Goal: Task Accomplishment & Management: Complete application form

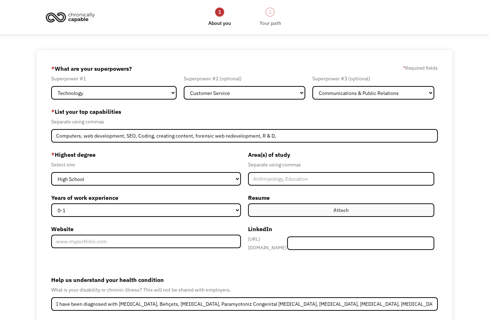
select select "Technology"
select select "Customer Service"
select select "Communications & Public Relations"
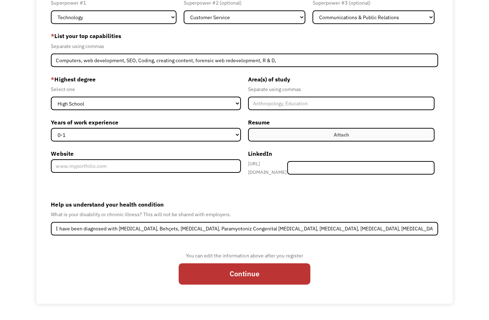
type input "I have been diagnosed with [MEDICAL_DATA], Behçets, [MEDICAL_DATA], Paramyotoni…"
click at [204, 136] on select "0-1 2-4 5-10 11-15 15+" at bounding box center [146, 135] width 190 height 14
select select "15+"
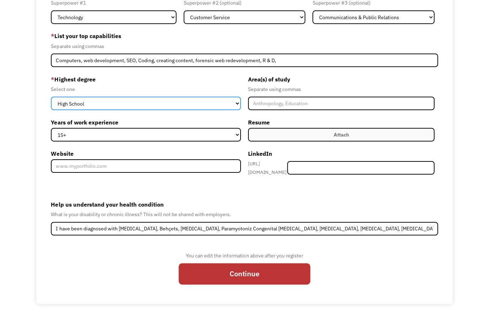
click at [214, 103] on select "High School Associates Bachelors Master's PhD" at bounding box center [146, 104] width 190 height 14
click at [223, 104] on select "High School Associates Bachelors Master's PhD" at bounding box center [146, 104] width 190 height 14
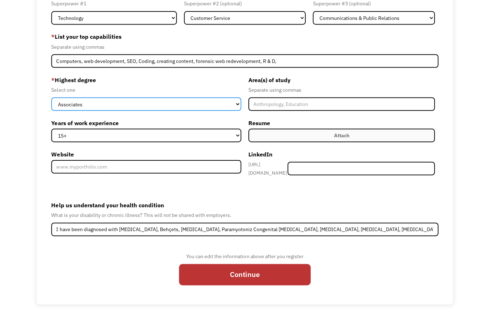
scroll to position [85, 0]
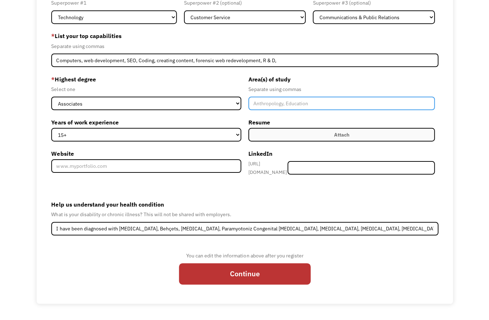
click at [283, 97] on input "Member-Create-Step1" at bounding box center [341, 104] width 186 height 14
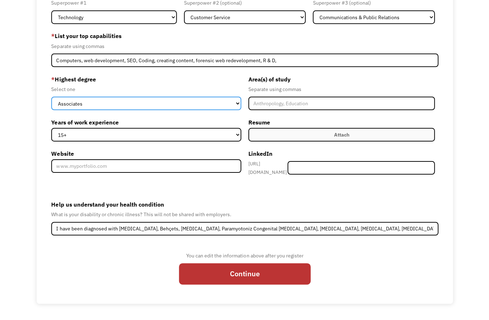
click at [230, 99] on select "High School Associates Bachelors Master's PhD" at bounding box center [146, 104] width 190 height 14
select select "high school"
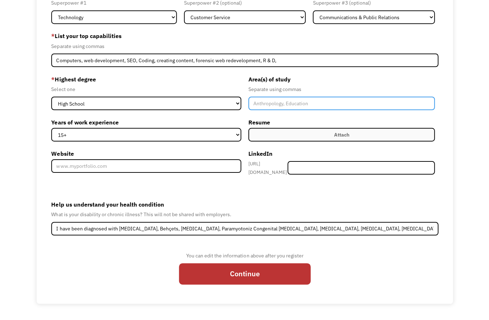
click at [301, 97] on input "Member-Create-Step1" at bounding box center [341, 104] width 186 height 14
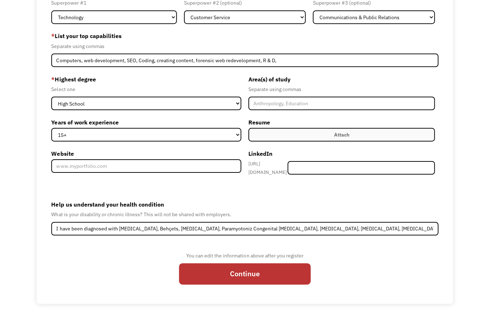
click at [218, 224] on input "I have been diagnosed with Lupus, Behçets, Lichen Planus, Paramyotoniz Congenit…" at bounding box center [244, 229] width 386 height 14
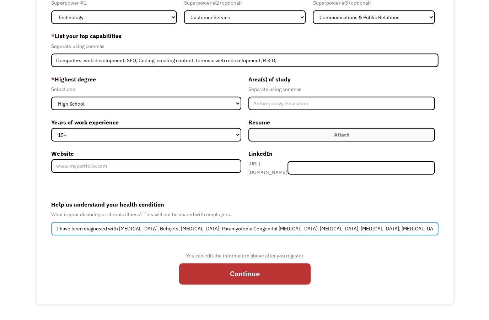
click at [203, 227] on input "I have been diagnosed with Lupus, Behçets, Lichen Planus, Paramyotonia Congenit…" at bounding box center [244, 229] width 386 height 14
click at [209, 225] on input "I have been diagnosed with Lupus, Behçets, Lichen Planus, Paramyotonia Congenit…" at bounding box center [244, 229] width 386 height 14
click at [135, 222] on input "I have been diagnosed with Lupus, Behçets, Lichen Planus, Paramyotonia Congenit…" at bounding box center [244, 229] width 386 height 14
click at [137, 223] on input "I have been diagnosed with Lupus, Behçets, Lichen Planus, Paramyotonia Congenit…" at bounding box center [244, 229] width 386 height 14
click at [124, 224] on input "I have been diagnosed with Lupus, Behçets, Lichen Planus, Paramyotonia Congenit…" at bounding box center [244, 229] width 386 height 14
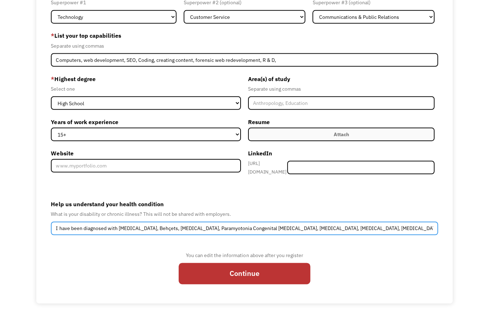
click at [123, 224] on input "I have been diagnosed with Lupus, Behçets, Lichen Planus, Paramyotonia Congenit…" at bounding box center [244, 229] width 386 height 14
click at [77, 224] on input "I have been diagnosed with Behçets, Lichen Planus, Paramyotonia Congenital Musc…" at bounding box center [244, 229] width 386 height 14
click at [75, 224] on input "I have been diagnosed with Behçets, Lichen Planus, Paramyotonia Congenital Musc…" at bounding box center [244, 229] width 386 height 14
click at [118, 222] on input "I’m diagnosed with Behçets, Lichen Planus, Paramyotonia Congenital Muscular Dys…" at bounding box center [244, 229] width 386 height 14
click at [133, 224] on input "I’m diagnosed with Behçets.Disease, Lichen Planus, Paramyotonia Congenital Musc…" at bounding box center [244, 229] width 386 height 14
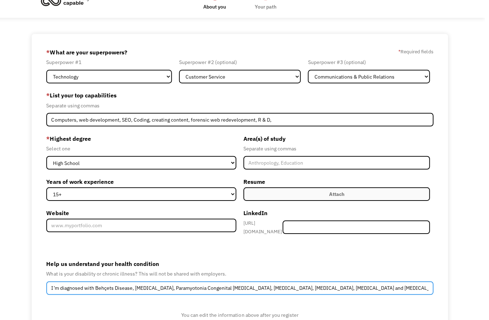
scroll to position [0, 0]
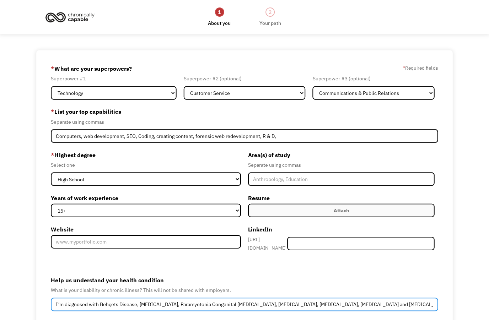
type input "I’m diagnosed with Behçets Disease, Lichen Planus, Paramyotonia Congenital Musc…"
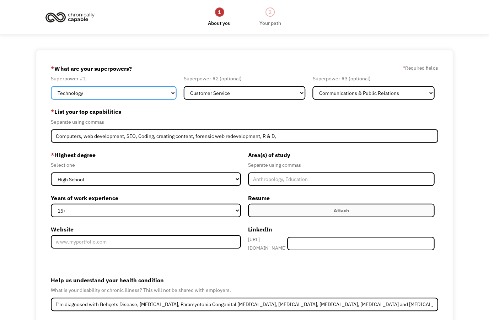
click at [168, 100] on select "Marketing Human Resources Finance Technology Operations Sales Industrial & Manu…" at bounding box center [113, 93] width 125 height 14
click at [226, 184] on select "High School Associates Bachelors Master's PhD" at bounding box center [146, 179] width 190 height 14
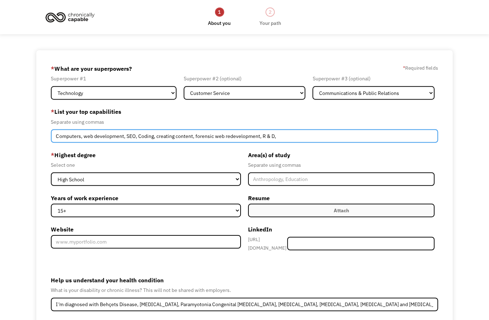
click at [58, 140] on input "Computers, web development, SEO, Coding, creating content, forensic web redevel…" at bounding box center [244, 136] width 386 height 14
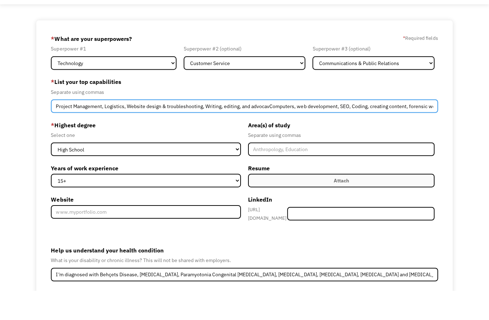
scroll to position [29, 0]
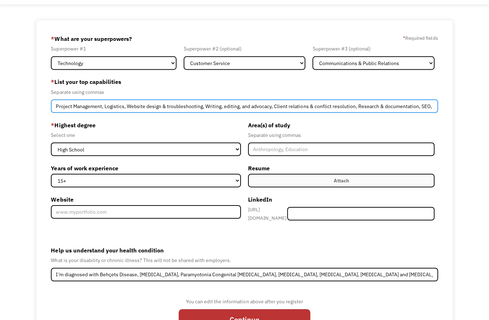
click at [341, 108] on input "Project Management, Logistics, Website design & troubleshooting, Writing, editi…" at bounding box center [244, 107] width 386 height 14
click at [374, 109] on input "Project Management, Logistics, Website design & troubleshooting, Writing, editi…" at bounding box center [244, 107] width 386 height 14
click at [400, 104] on input "Project Management, Logistics, Website design & troubleshooting, Writing, editi…" at bounding box center [244, 107] width 386 height 14
click at [413, 109] on input "Project Management, Logistics, Website design & troubleshooting, Writing, editi…" at bounding box center [244, 107] width 386 height 14
type input "Project Management, Logistics, Website design & troubleshooting, Writing, editi…"
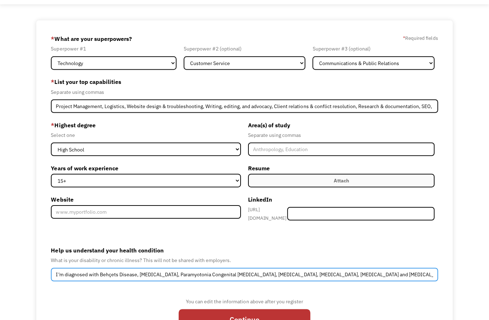
click at [382, 278] on input "I’m diagnosed with Behçets Disease, Lichen Planus, Paramyotonia Congenital Musc…" at bounding box center [244, 275] width 386 height 14
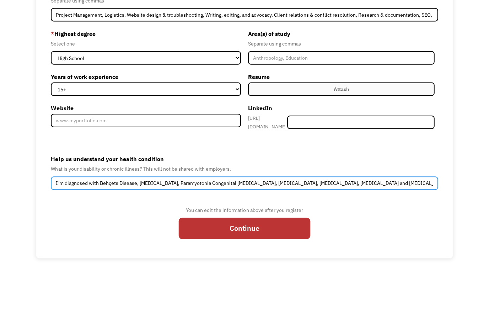
click at [366, 222] on input "I’m diagnosed with Behçets Disease, Lichen Planus, Paramyotonia Congenital Musc…" at bounding box center [244, 229] width 386 height 14
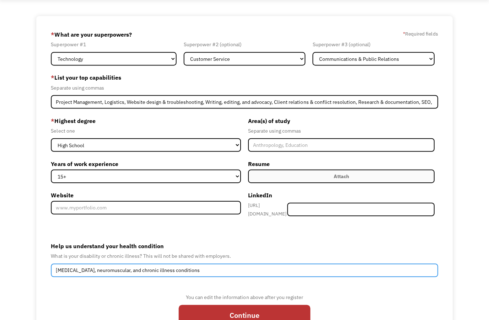
scroll to position [34, 0]
type input "Autoimmune, neuromuscular, and chronic illness conditions"
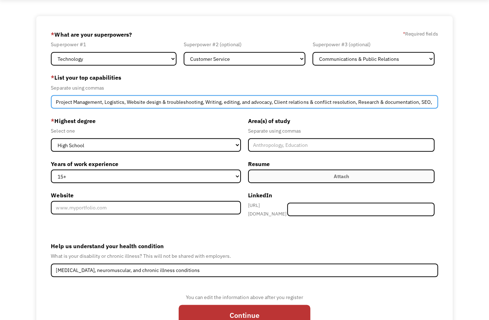
click at [291, 107] on input "Project Management, Logistics, Website design & troubleshooting, Writing, editi…" at bounding box center [244, 102] width 386 height 14
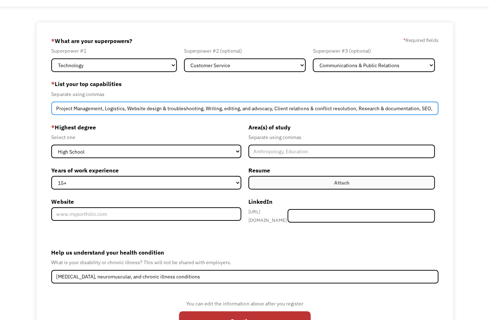
scroll to position [27, 0]
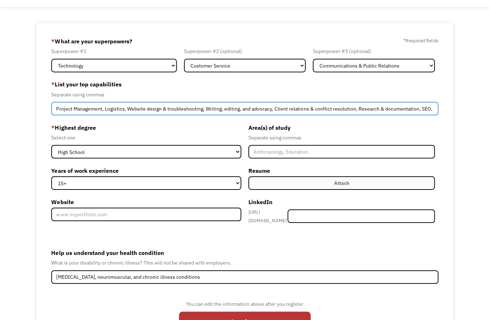
click at [124, 115] on input "Project Management, Logistics, Website design & troubleshooting, Writing, editi…" at bounding box center [244, 109] width 386 height 14
click at [125, 110] on input "Project Management, Logistics, Website design & troubleshooting, Writing, editi…" at bounding box center [244, 109] width 386 height 14
click at [164, 111] on input "Project Management, Website design & troubleshooting, Writing, editing, and adv…" at bounding box center [244, 109] width 386 height 14
click at [274, 115] on input "Project Management, Website design & troubleshooting, Writing, editing, and adv…" at bounding box center [244, 109] width 386 height 14
click at [272, 115] on input "Project Management, Website design & troubleshooting, Writing, editing, and adv…" at bounding box center [244, 109] width 386 height 14
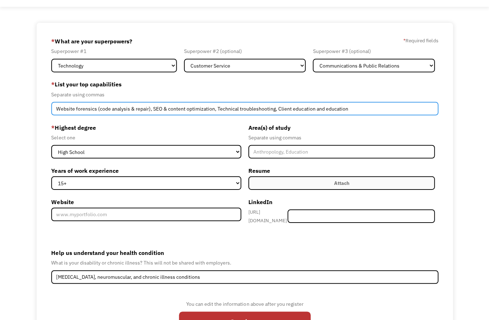
type input "Website forensics (code analysis & repair), SEO & content optimization, Technic…"
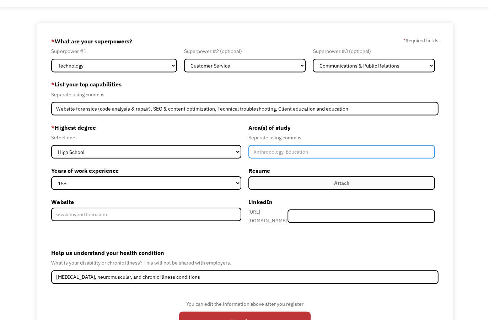
click at [318, 158] on input "Member-Create-Step1" at bounding box center [341, 152] width 186 height 14
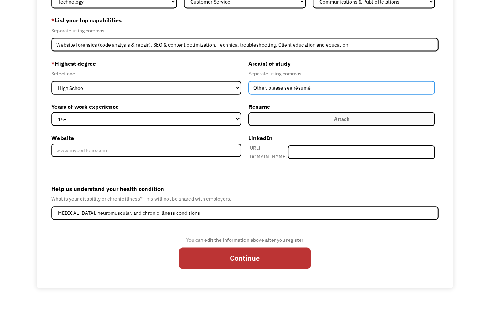
scroll to position [85, 0]
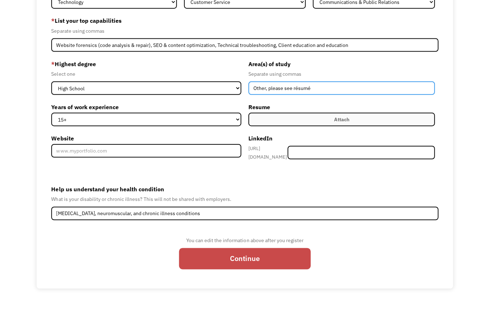
type input "Other, please see résumé"
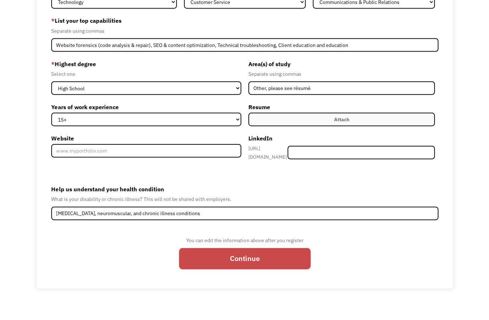
click at [270, 263] on input "Continue" at bounding box center [245, 273] width 132 height 21
type input "Please wait..."
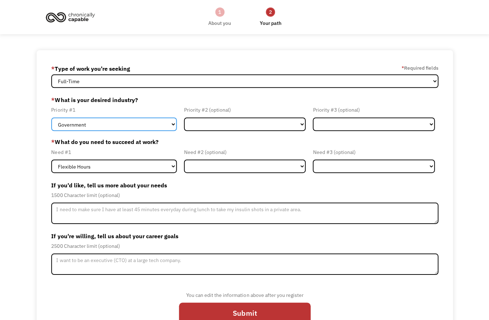
click at [168, 125] on select "Government Finance & Insurance Health & Social Care Tech & Engineering Creative…" at bounding box center [113, 124] width 125 height 14
click at [196, 81] on select "Full-Time Part-Time Both Full-Time and Part-Time" at bounding box center [244, 81] width 386 height 14
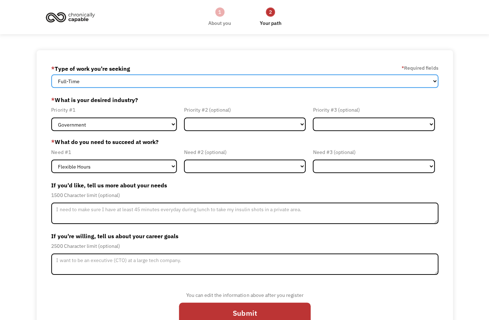
click at [161, 82] on select "Full-Time Part-Time Both Full-Time and Part-Time" at bounding box center [244, 81] width 386 height 14
select select "Both Full-Time and Part-Time"
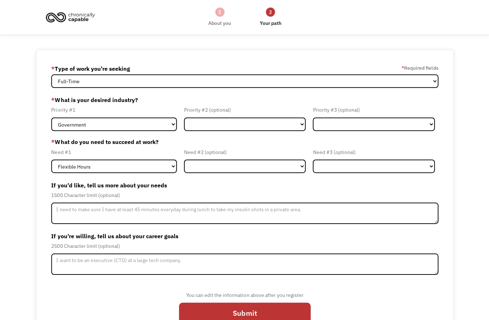
click at [161, 127] on select "Government Finance & Insurance Health & Social Care Tech & Engineering Creative…" at bounding box center [113, 124] width 125 height 14
select select "Tech & Engineering"
click at [204, 120] on select "Government Finance & Insurance Health & Social Care Tech & Engineering Creative…" at bounding box center [245, 124] width 122 height 14
select select "Creative & Design"
click at [323, 124] on select "Government Finance & Insurance Health & Social Care Tech & Engineering Creative…" at bounding box center [373, 124] width 122 height 14
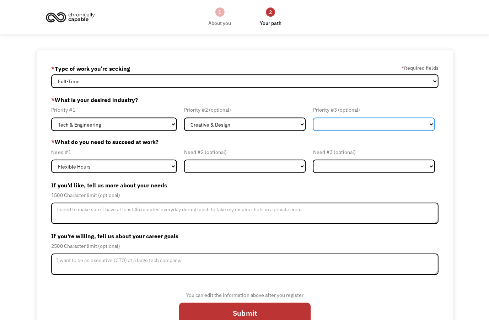
select select "Administrative"
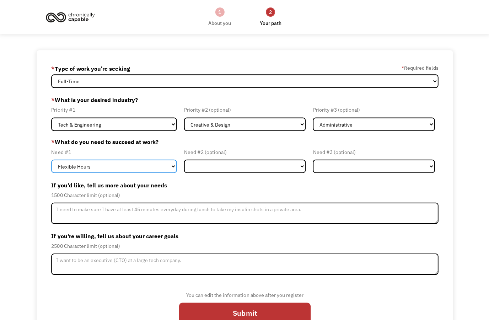
click at [165, 169] on select "Flexible Hours Remote Work Service Animal On-site Accommodations Visual Support…" at bounding box center [113, 166] width 125 height 14
select select "Remote Work"
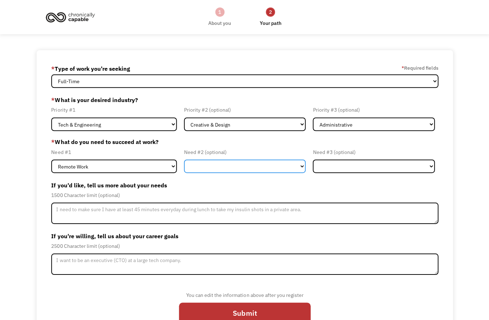
click at [218, 171] on select "Flexible Hours Remote Work Service Animal On-site Accommodations Visual Support…" at bounding box center [245, 166] width 122 height 14
click at [286, 167] on select "Flexible Hours Remote Work Service Animal On-site Accommodations Visual Support…" at bounding box center [245, 166] width 122 height 14
click at [272, 164] on select "Flexible Hours Remote Work Service Animal On-site Accommodations Visual Support…" at bounding box center [245, 166] width 122 height 14
select select "Flexible Hours"
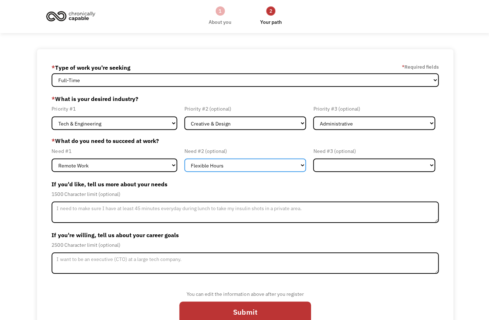
scroll to position [33, 0]
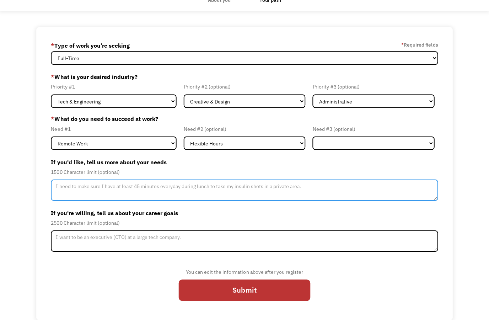
click at [194, 181] on textarea "Member-Update-Form-Step2" at bounding box center [244, 190] width 386 height 21
click at [123, 191] on textarea "Member-Update-Form-Step2" at bounding box center [244, 190] width 386 height 21
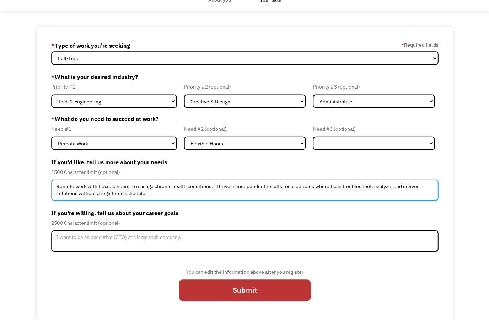
click at [256, 180] on textarea "Remote work with flexible hours to manage chronic health conditions. I thrive i…" at bounding box center [244, 190] width 386 height 21
click at [113, 189] on textarea "Remote work with flexible hours to manage chronic health conditions. I thrive i…" at bounding box center [244, 190] width 386 height 21
click at [107, 188] on textarea "Remote work with flexible hours to manage chronic health conditions. I thrive i…" at bounding box center [244, 190] width 386 height 21
type textarea "Remote work with flexible hours to manage chronic health conditions. I thrive i…"
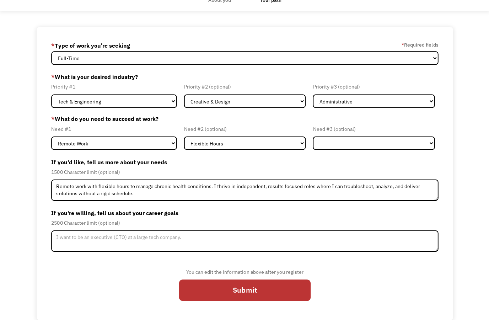
click at [169, 240] on textarea "Member-Update-Form-Step2" at bounding box center [244, 240] width 386 height 21
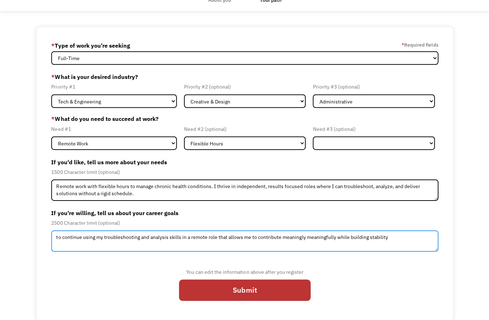
click at [291, 234] on textarea "to continue using my troubleshooting and analysis skills in a remote role that …" at bounding box center [244, 240] width 386 height 21
click at [289, 230] on textarea "to continue using my troubleshooting and analysis skills in a remote role that …" at bounding box center [244, 240] width 386 height 21
click at [320, 232] on textarea "to continue using my troubleshooting and analysis skills in a remote role that …" at bounding box center [244, 240] width 386 height 21
click at [186, 240] on textarea "to continue using my troubleshooting and analysis skills in a remote role that …" at bounding box center [244, 240] width 386 height 21
click at [55, 230] on textarea "to continue using my troubleshooting and analysis skills in a remote role that …" at bounding box center [244, 240] width 386 height 21
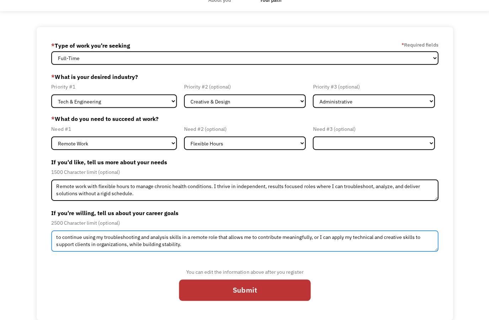
click at [53, 231] on textarea "to continue using my troubleshooting and analysis skills in a remote role that …" at bounding box center [244, 240] width 386 height 21
click at [317, 234] on textarea "To continue using my troubleshooting and analysis skills in a remote role that …" at bounding box center [244, 240] width 386 height 21
click at [315, 232] on textarea "To continue using my troubleshooting and analysis skills in a remote role that …" at bounding box center [244, 240] width 386 height 21
click at [96, 241] on textarea "To continue using my troubleshooting and analysis skills in a remote role that …" at bounding box center [244, 240] width 386 height 21
click at [95, 241] on textarea "To continue using my troubleshooting and analysis skills in a remote role that …" at bounding box center [244, 240] width 386 height 21
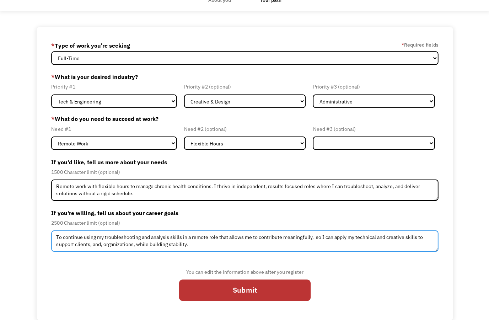
click at [207, 235] on textarea "To continue using my troubleshooting and analysis skills in a remote role that …" at bounding box center [244, 240] width 386 height 21
click at [101, 239] on textarea "To continue using my troubleshooting and analysis skills in a remote role that …" at bounding box center [244, 240] width 386 height 21
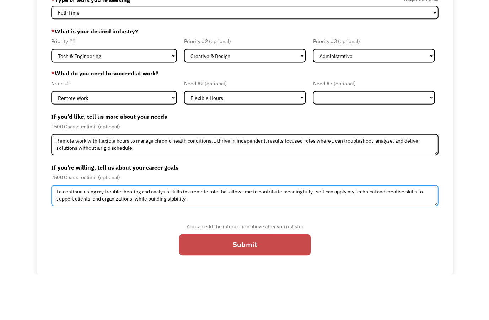
type textarea "To continue using my troubleshooting and analysis skills in a remote role that …"
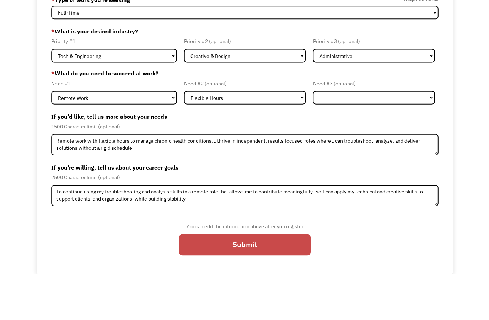
click at [270, 279] on input "Submit" at bounding box center [245, 289] width 132 height 21
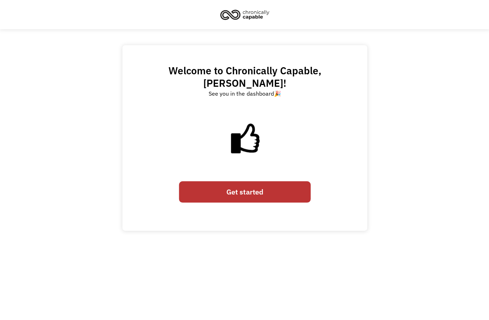
click at [256, 186] on link "Get started" at bounding box center [245, 191] width 132 height 21
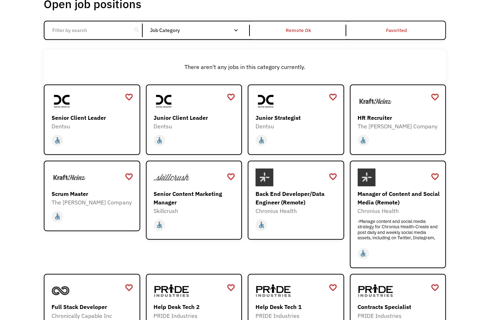
scroll to position [59, 0]
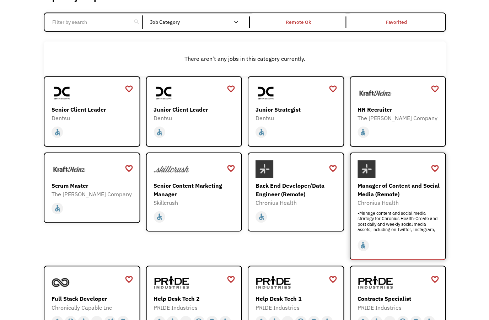
click at [404, 199] on div "Manager of Content and Social Media (Remote)" at bounding box center [398, 190] width 82 height 17
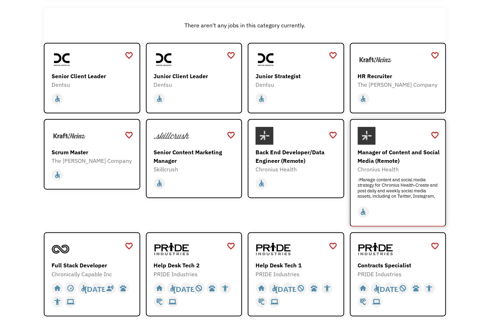
scroll to position [97, 0]
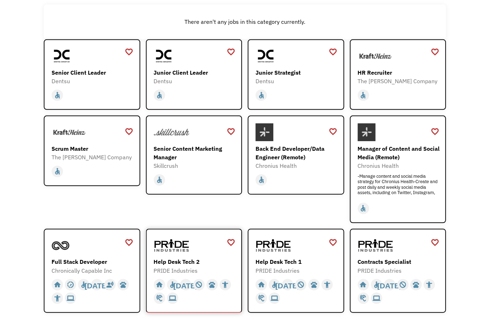
click at [182, 274] on div "PRIDE Industries" at bounding box center [195, 270] width 82 height 9
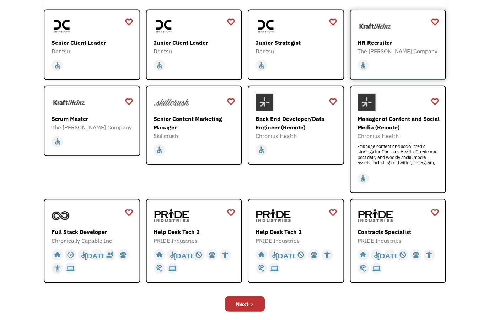
click at [407, 36] on div at bounding box center [398, 27] width 82 height 18
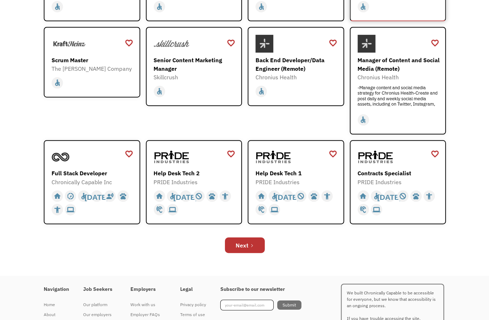
scroll to position [185, 0]
click at [240, 249] on div "Next" at bounding box center [241, 244] width 13 height 9
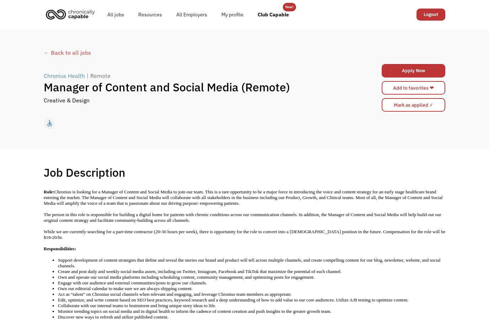
click at [432, 89] on link "Add to favorites ❤" at bounding box center [414, 88] width 64 height 14
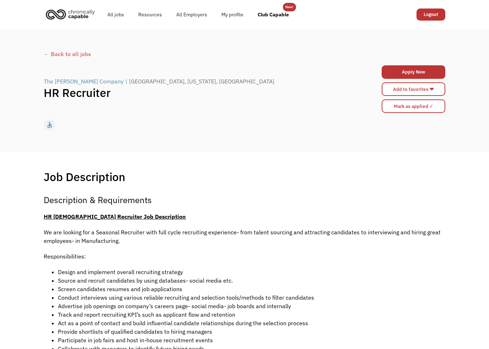
click at [430, 92] on link "Add to favorites ❤" at bounding box center [414, 89] width 64 height 14
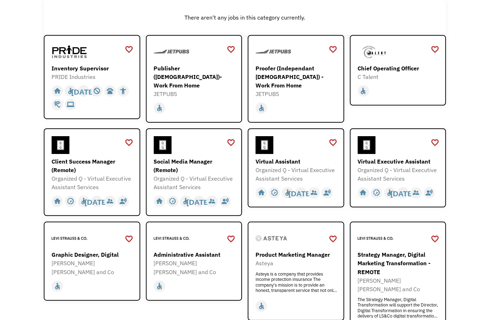
scroll to position [101, 0]
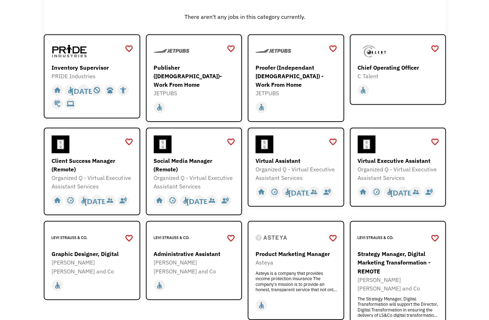
click at [436, 242] on div "favorite_border" at bounding box center [434, 238] width 9 height 11
click at [129, 143] on div "favorite_border" at bounding box center [128, 141] width 9 height 11
click at [234, 145] on div "favorite_border" at bounding box center [230, 141] width 9 height 11
click at [334, 54] on div "favorite_border" at bounding box center [332, 48] width 9 height 11
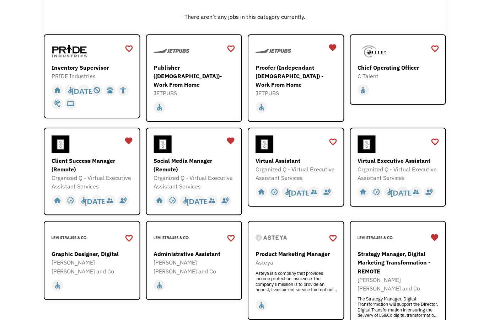
click at [234, 49] on div "favorite_border" at bounding box center [230, 48] width 9 height 11
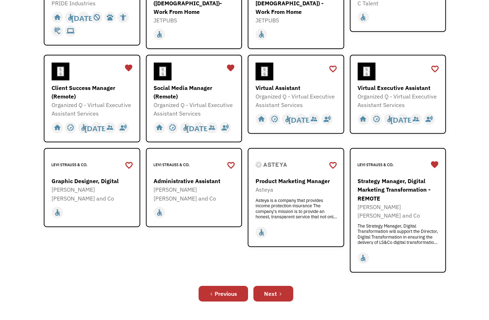
scroll to position [175, 0]
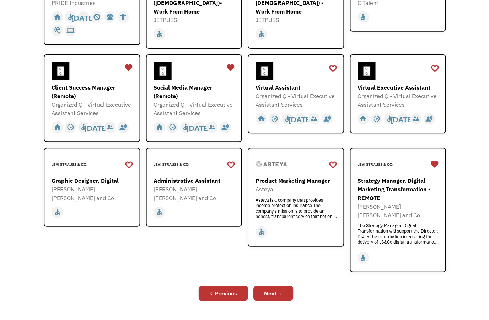
click at [271, 285] on link "Next" at bounding box center [273, 293] width 40 height 16
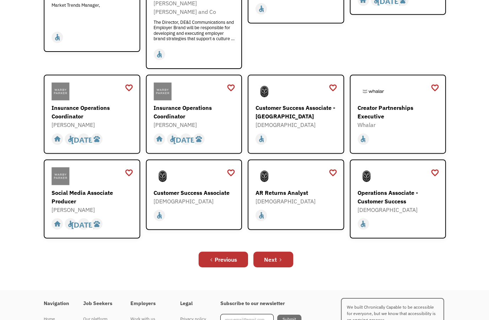
scroll to position [192, 0]
click at [282, 258] on icon "Next Page" at bounding box center [280, 259] width 4 height 4
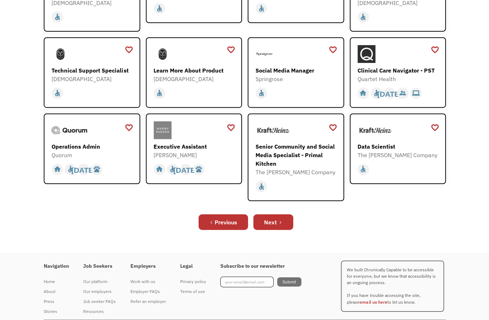
scroll to position [183, 0]
click at [282, 229] on link "Next" at bounding box center [273, 222] width 40 height 16
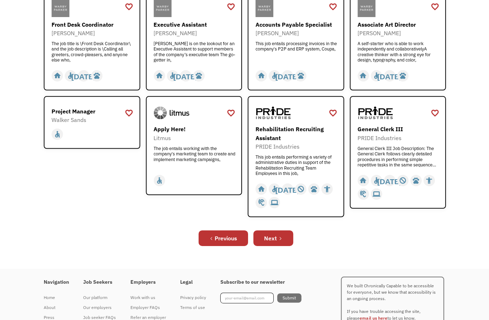
scroll to position [231, 0]
